Goal: Task Accomplishment & Management: Manage account settings

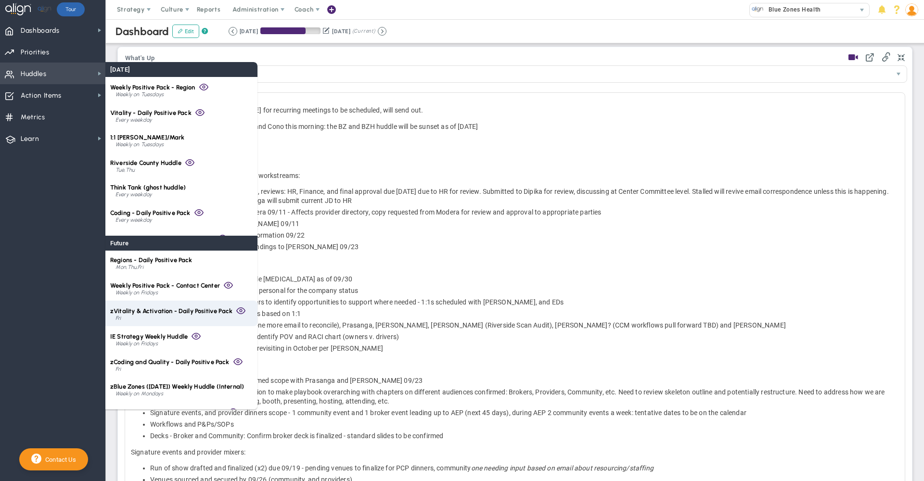
click at [227, 314] on span "zVitality & Activation - Daily Positive Pack" at bounding box center [171, 311] width 122 height 7
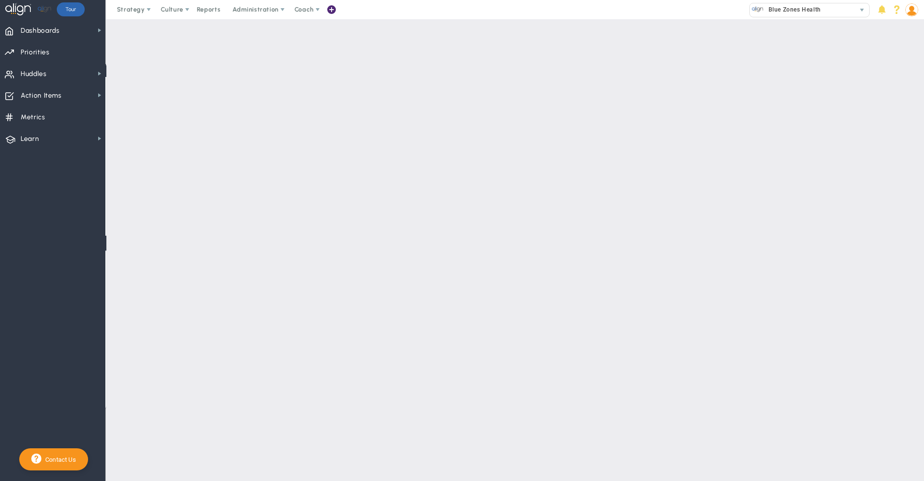
type input "[DATE]"
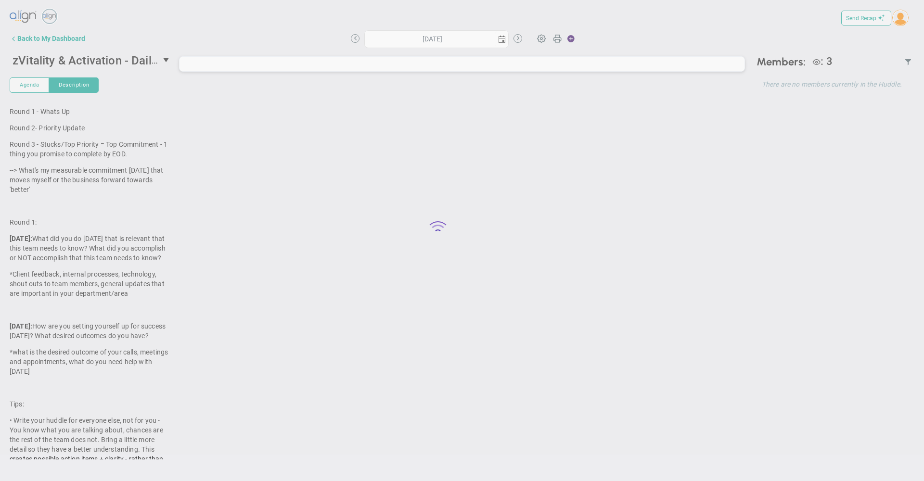
type input "[DATE]"
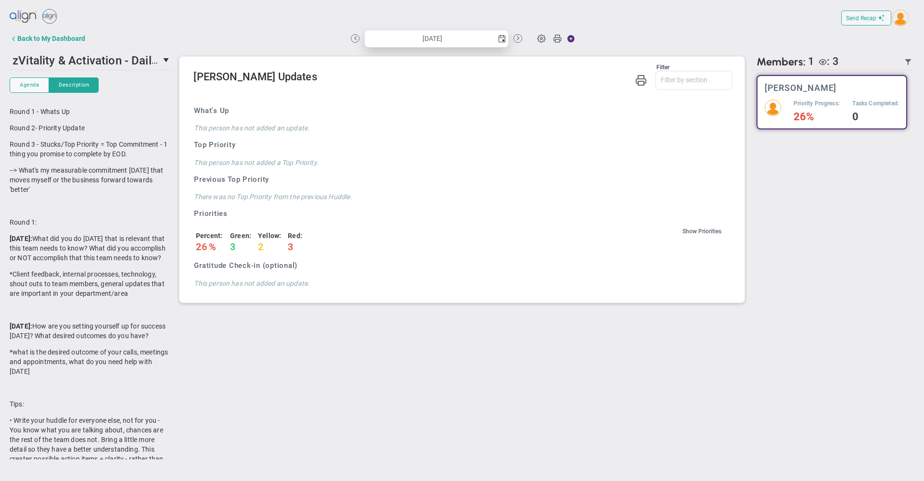
click at [498, 38] on span "select" at bounding box center [502, 39] width 8 height 8
click at [532, 14] on div "Send Recap Profile Contact your Advisor Share! Become an Affiliate" at bounding box center [462, 18] width 905 height 22
click at [545, 37] on span at bounding box center [541, 38] width 18 height 18
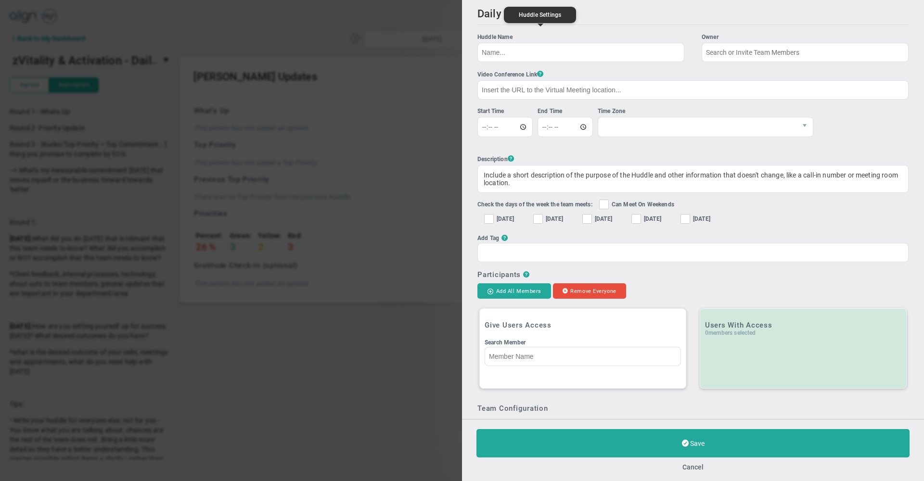
type input "zVitality & Activation - Daily Positive Pack"
type input "08:30:00"
type input "08:45:00"
checkbox input "true"
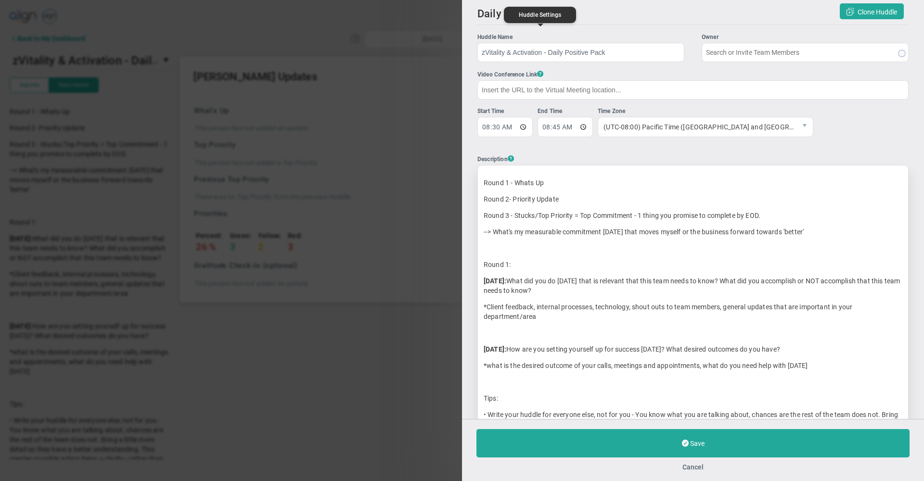
type input "[PERSON_NAME]"
click at [694, 468] on button "Cancel" at bounding box center [693, 468] width 21 height 8
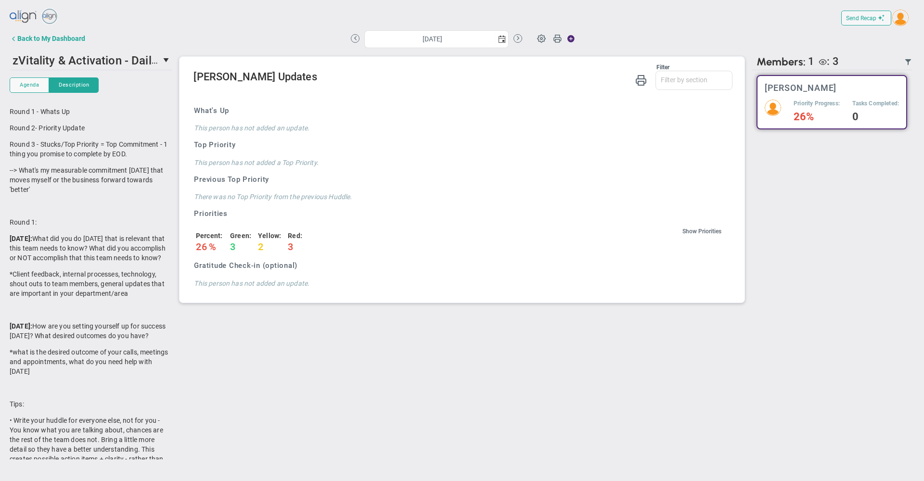
click at [289, 28] on div "Send Recap Profile Contact your Advisor Share! Become an Affiliate" at bounding box center [462, 18] width 905 height 22
click at [630, 32] on div "[DATE] Update Priority Values Priority" at bounding box center [462, 38] width 543 height 19
